Goal: Task Accomplishment & Management: Use online tool/utility

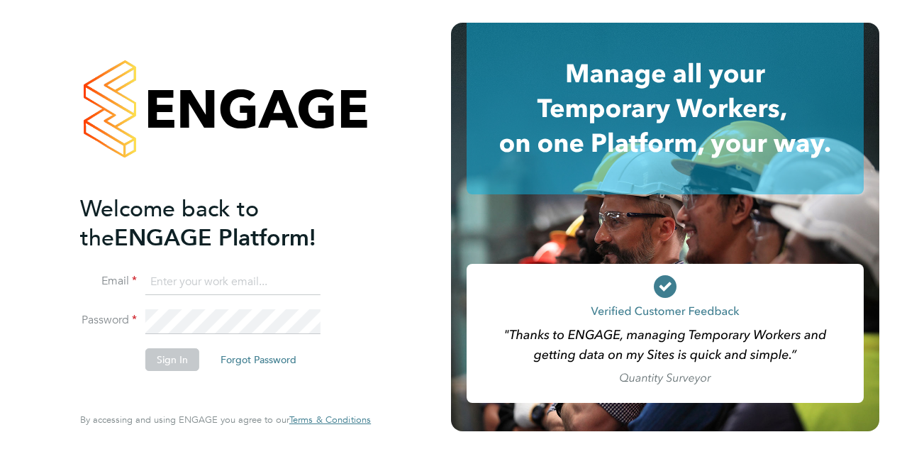
type input "keith.gazzard@vistry.co.uk"
click at [168, 363] on button "Sign In" at bounding box center [172, 359] width 54 height 23
click at [168, 363] on div "Sorry, we are having problems connecting to our services." at bounding box center [225, 227] width 451 height 454
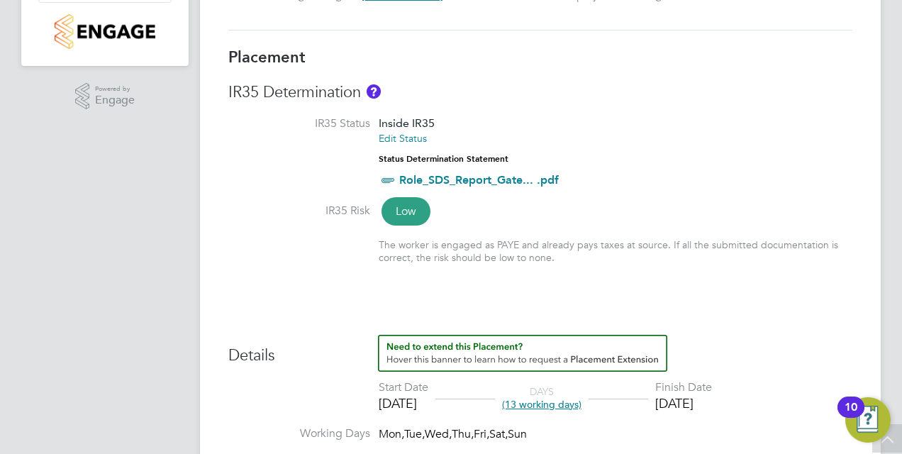
scroll to position [298, 0]
